Goal: Task Accomplishment & Management: Complete application form

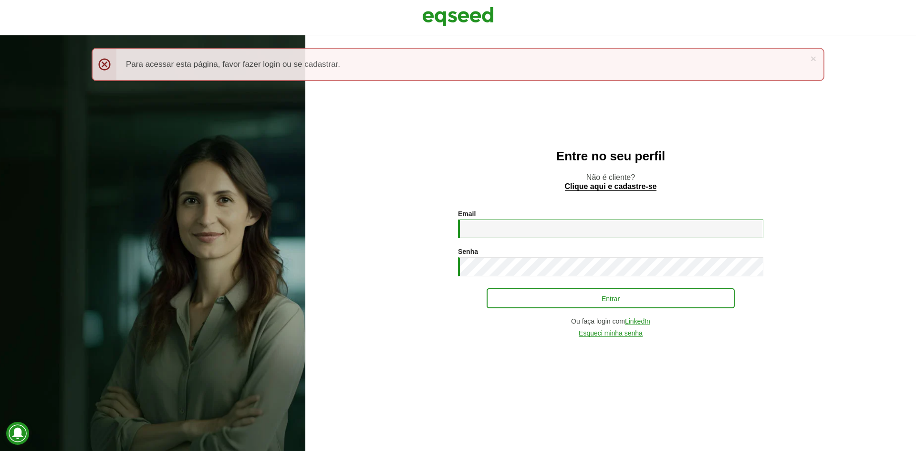
type input "**********"
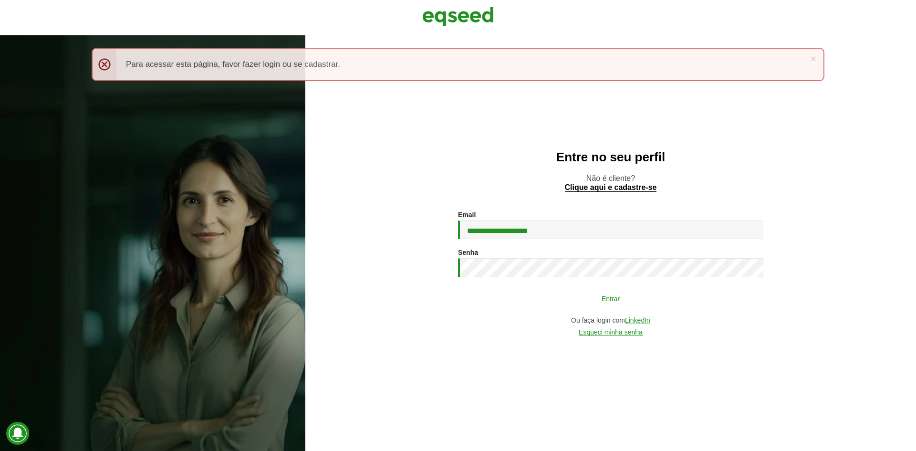
click at [604, 303] on button "Entrar" at bounding box center [611, 298] width 248 height 18
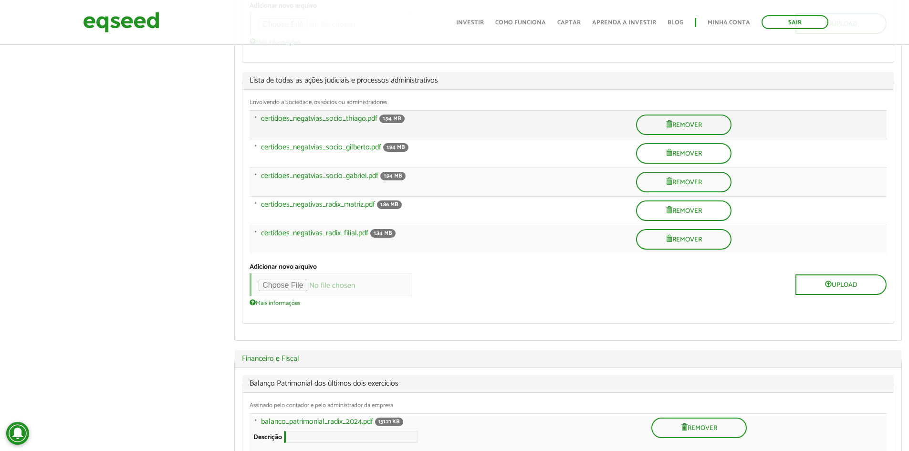
scroll to position [239, 0]
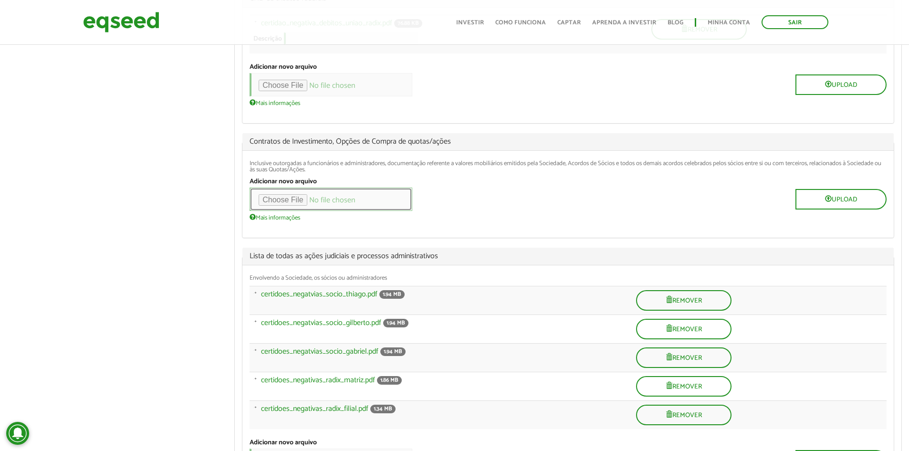
click at [289, 204] on input "file" at bounding box center [331, 199] width 163 height 23
type input "**********"
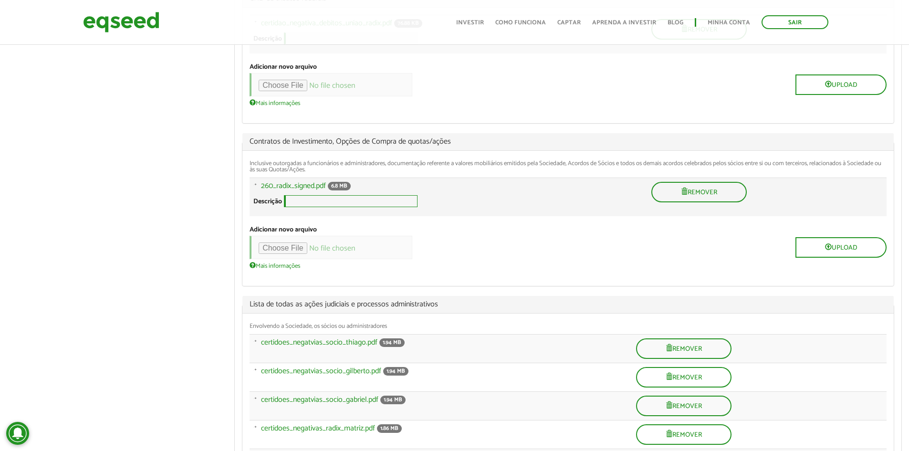
click at [293, 207] on input "Descrição" at bounding box center [351, 201] width 134 height 12
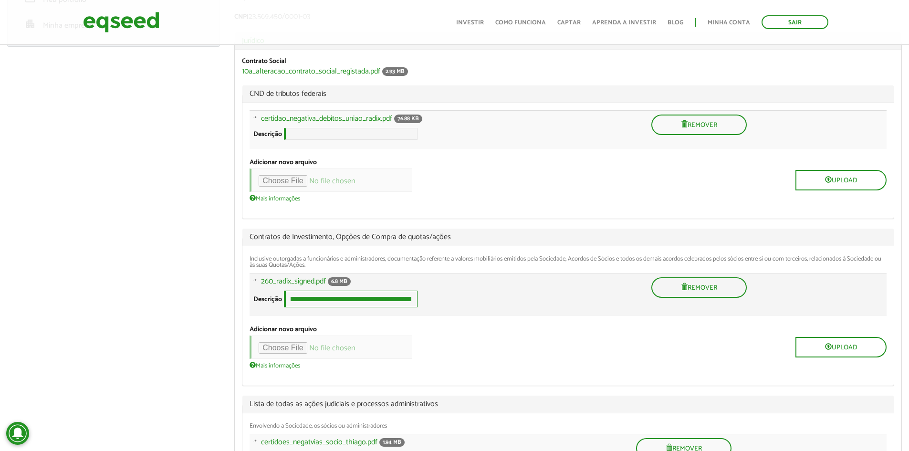
scroll to position [0, 248]
type input "**********"
click at [477, 312] on div "**********" at bounding box center [448, 294] width 390 height 35
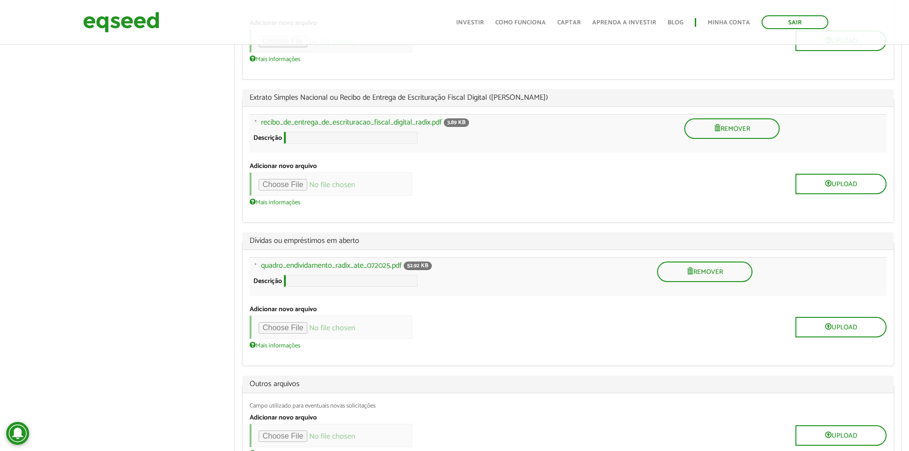
scroll to position [1427, 0]
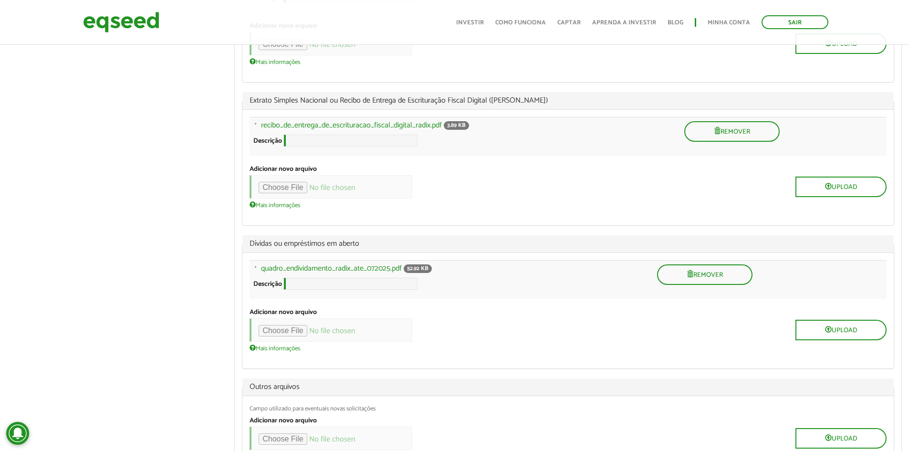
click at [527, 352] on div "Adicionar novo arquivo Upload Mais informações Arquivos devem ter menos que 100…" at bounding box center [568, 329] width 637 height 43
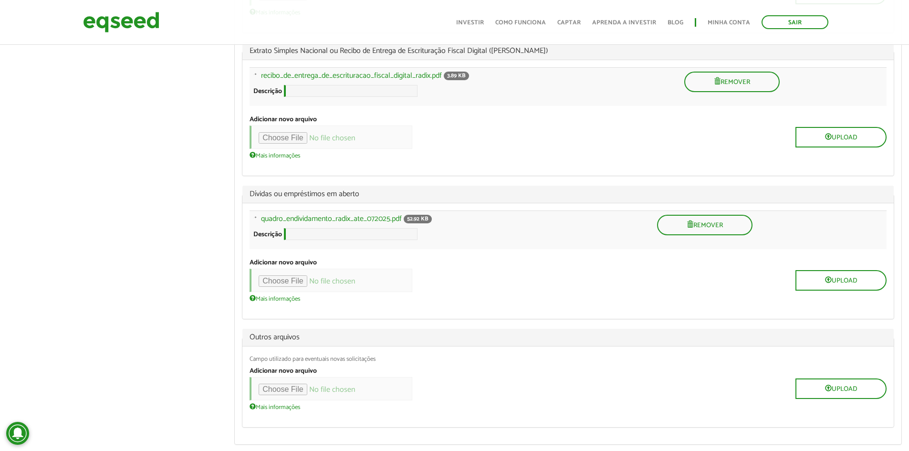
scroll to position [1570, 0]
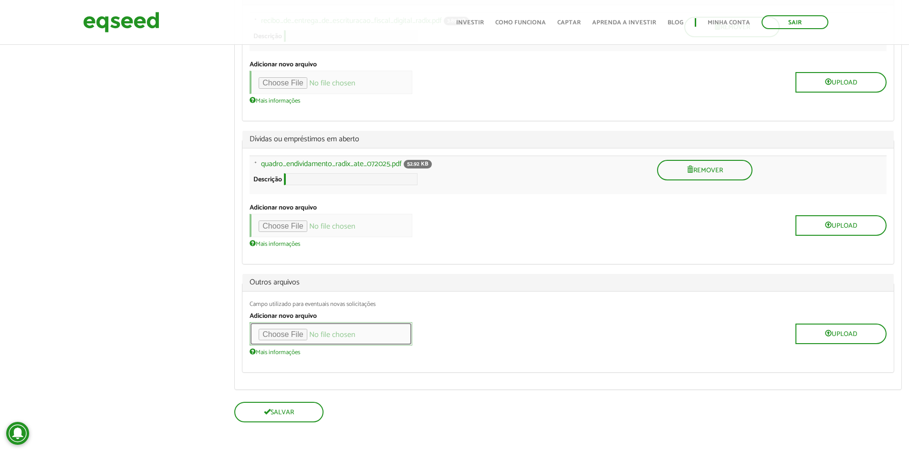
click at [290, 334] on input "file" at bounding box center [331, 333] width 163 height 23
type input "**********"
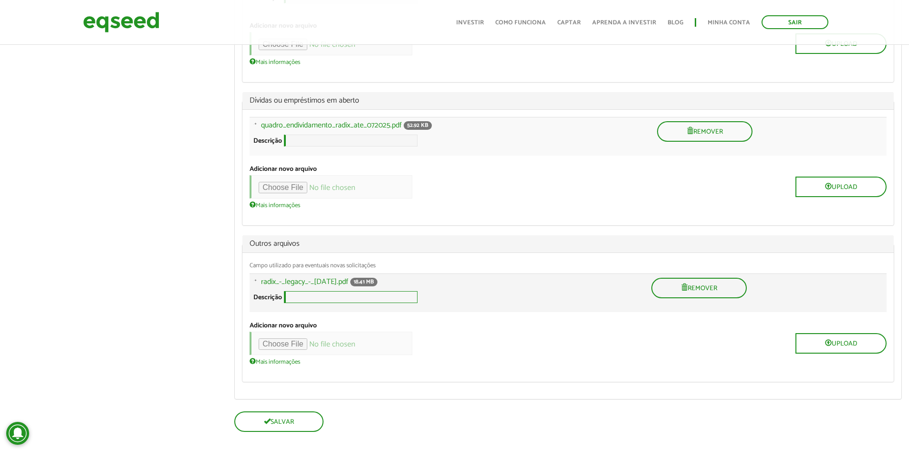
click at [301, 303] on input "Descrição" at bounding box center [351, 297] width 134 height 12
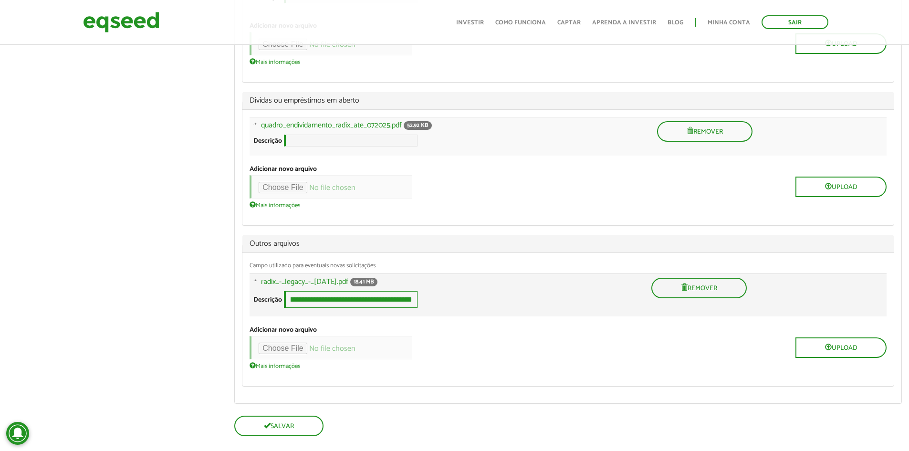
scroll to position [0, 208]
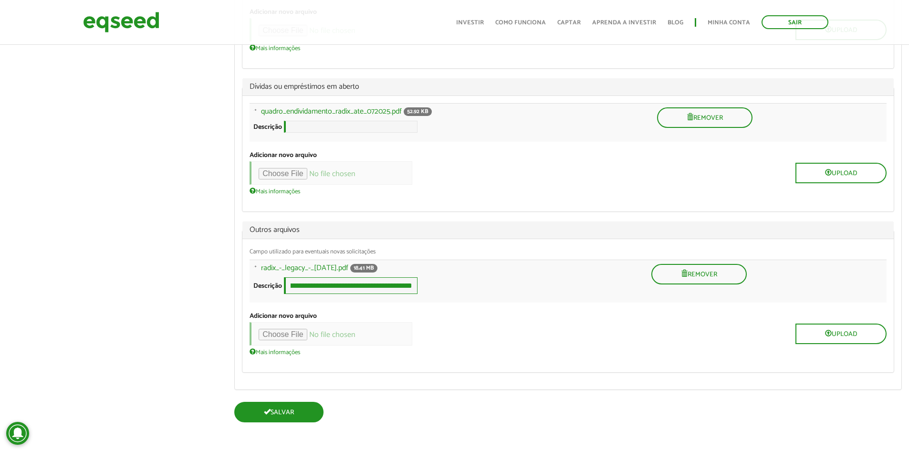
type input "**********"
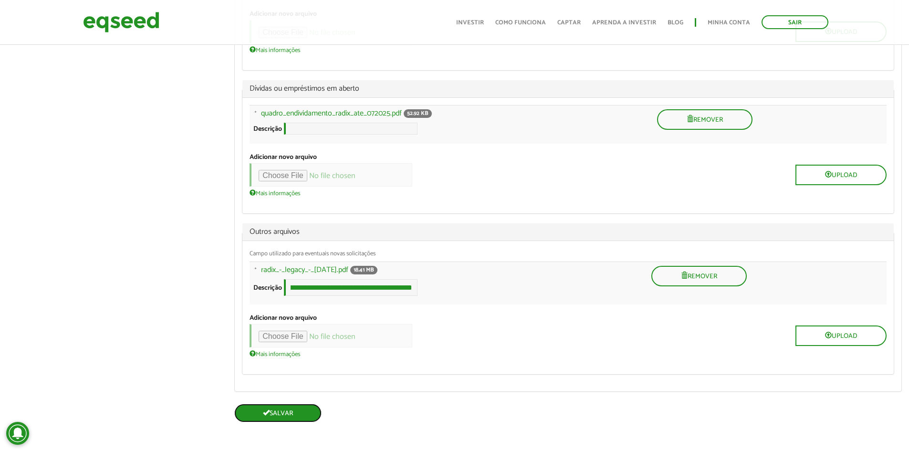
scroll to position [1621, 0]
click at [265, 413] on span "submit" at bounding box center [266, 412] width 7 height 7
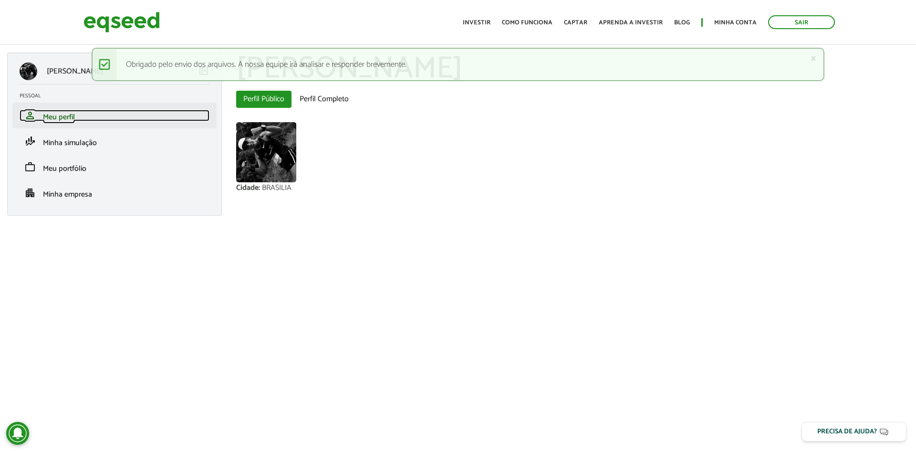
click at [58, 118] on span "Meu perfil" at bounding box center [59, 117] width 32 height 13
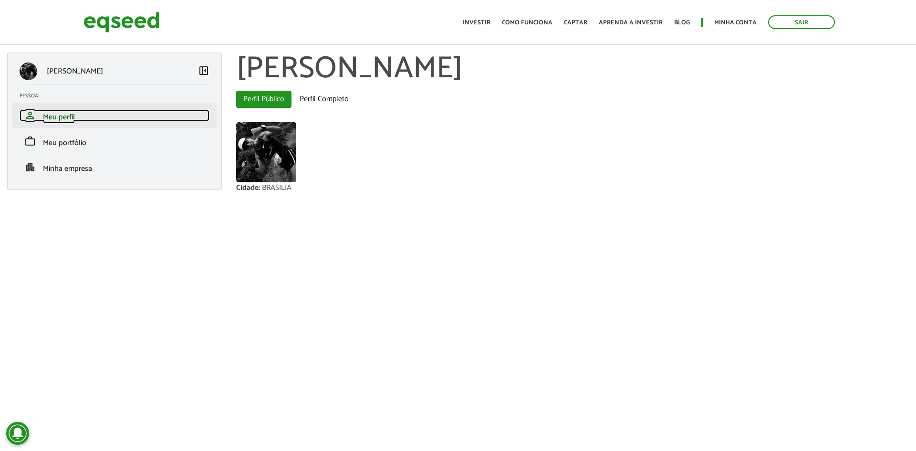
click at [55, 117] on span "Meu perfil" at bounding box center [59, 117] width 32 height 13
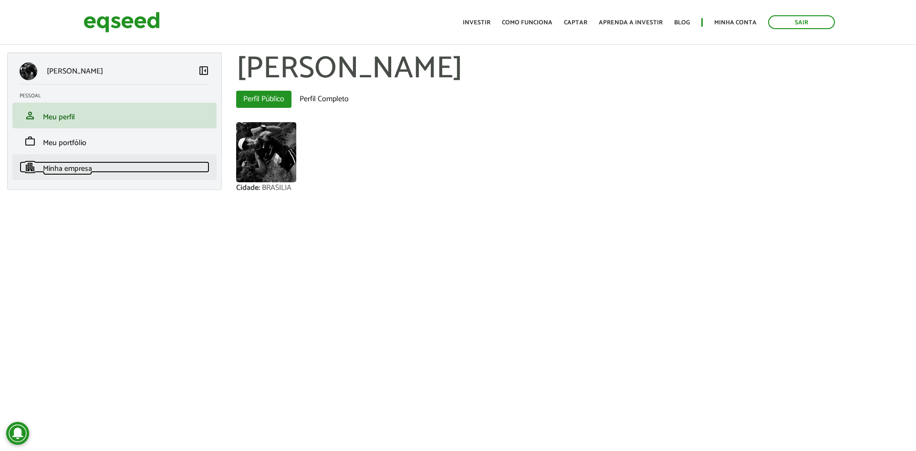
click at [48, 167] on span "Minha empresa" at bounding box center [67, 168] width 49 height 13
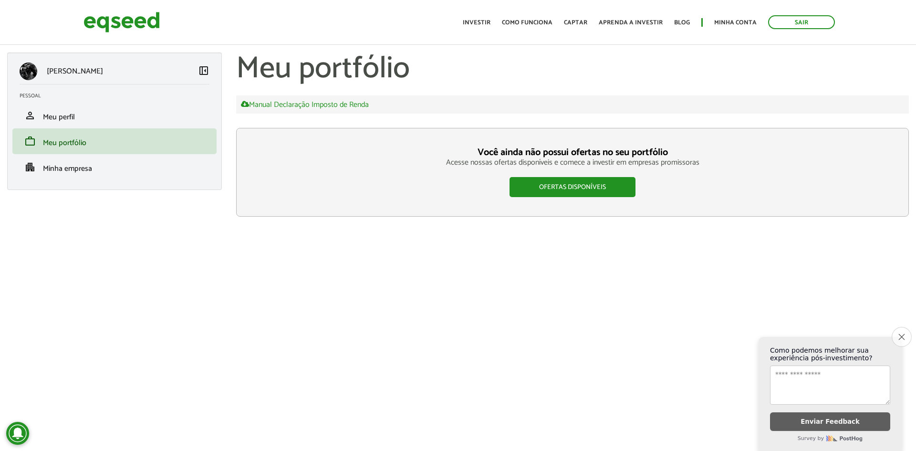
click at [902, 335] on icon "Close survey" at bounding box center [902, 337] width 6 height 6
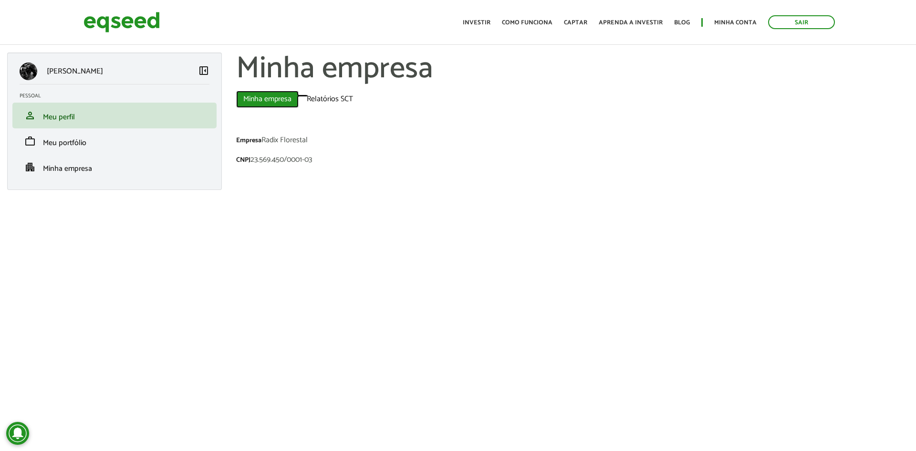
click at [284, 102] on link "Minha empresa ([PERSON_NAME])" at bounding box center [267, 99] width 63 height 17
click at [329, 102] on link "Relatórios SCT" at bounding box center [330, 99] width 61 height 17
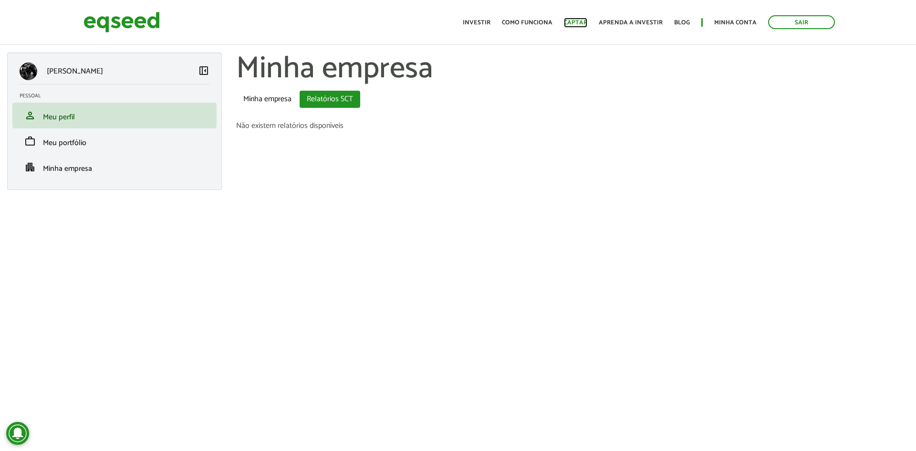
click at [578, 21] on link "Captar" at bounding box center [575, 23] width 23 height 6
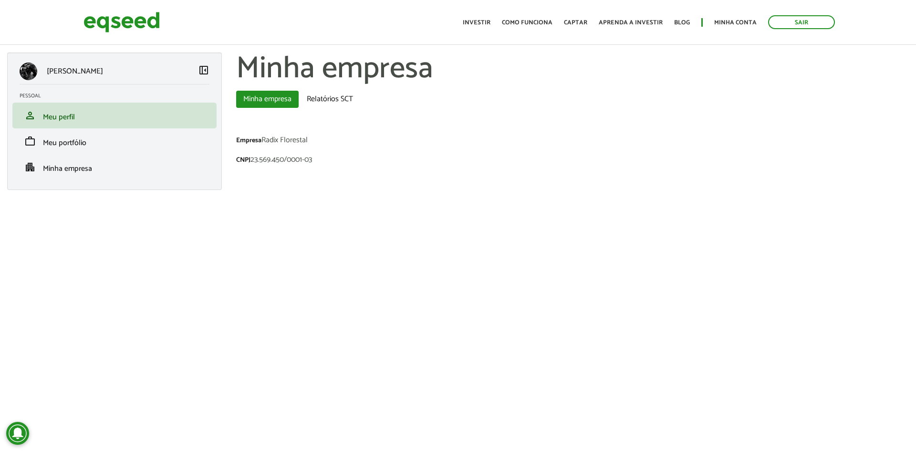
click at [204, 72] on span "left_panel_close" at bounding box center [203, 69] width 11 height 11
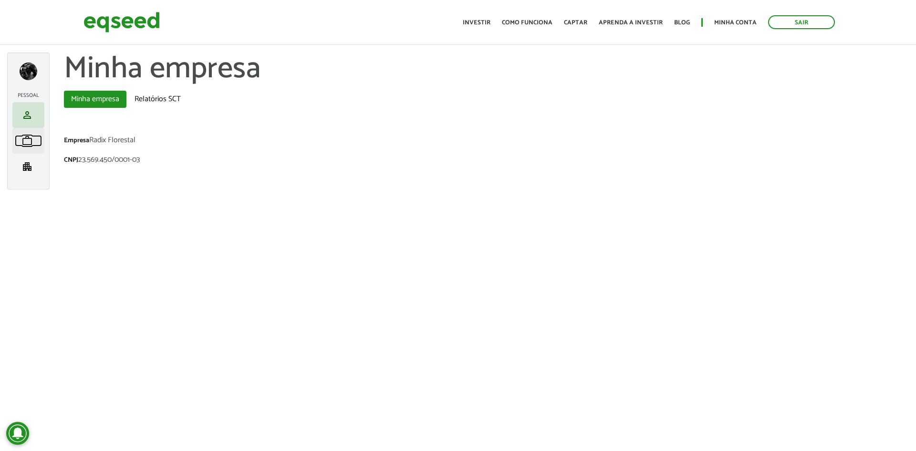
click at [25, 140] on span "work" at bounding box center [26, 140] width 11 height 11
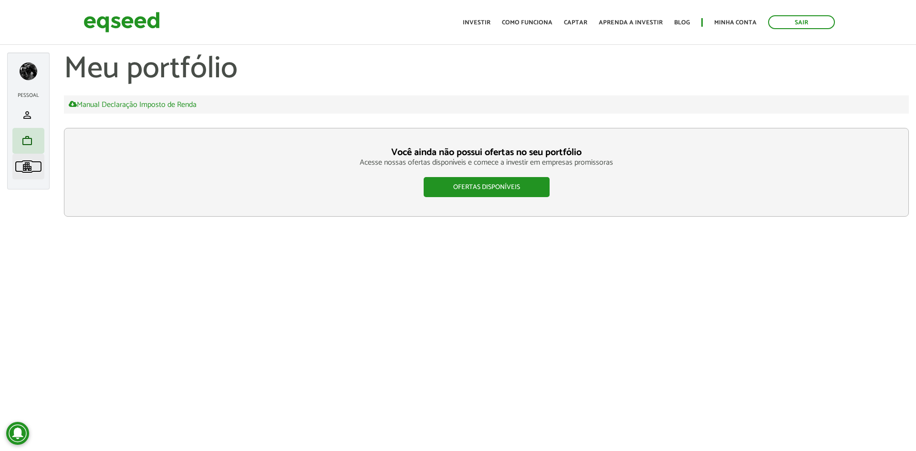
click at [28, 168] on span "apartment" at bounding box center [26, 166] width 11 height 11
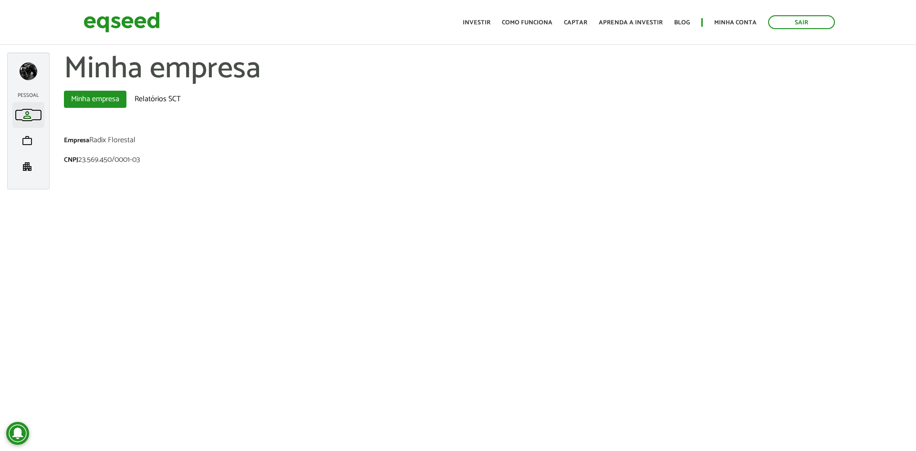
click at [28, 114] on span "person" at bounding box center [26, 114] width 11 height 11
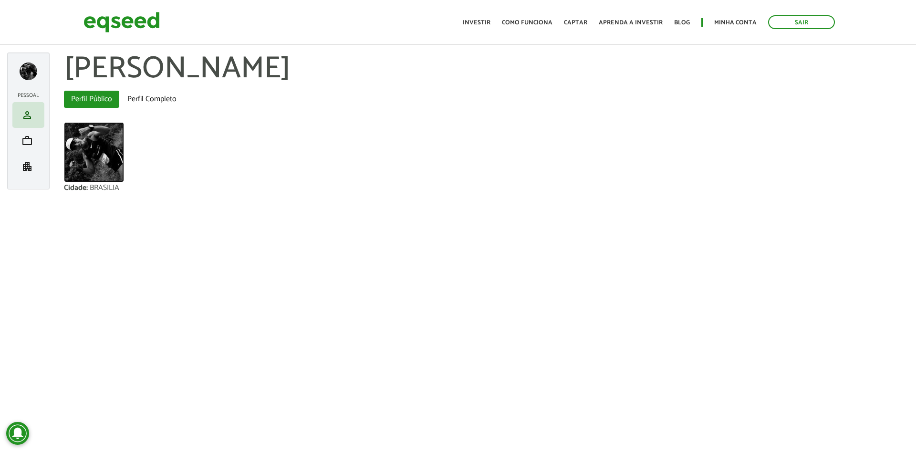
click at [95, 153] on img at bounding box center [94, 152] width 60 height 60
click at [27, 73] on div at bounding box center [29, 72] width 18 height 18
